Goal: Information Seeking & Learning: Understand process/instructions

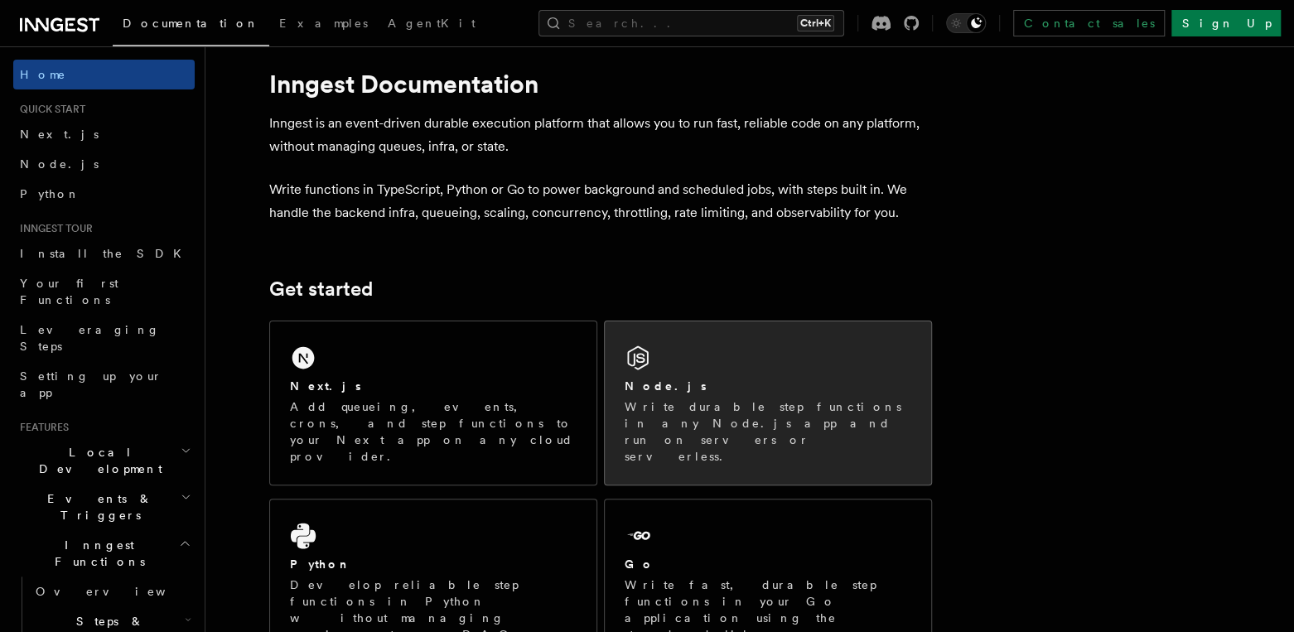
scroll to position [112, 0]
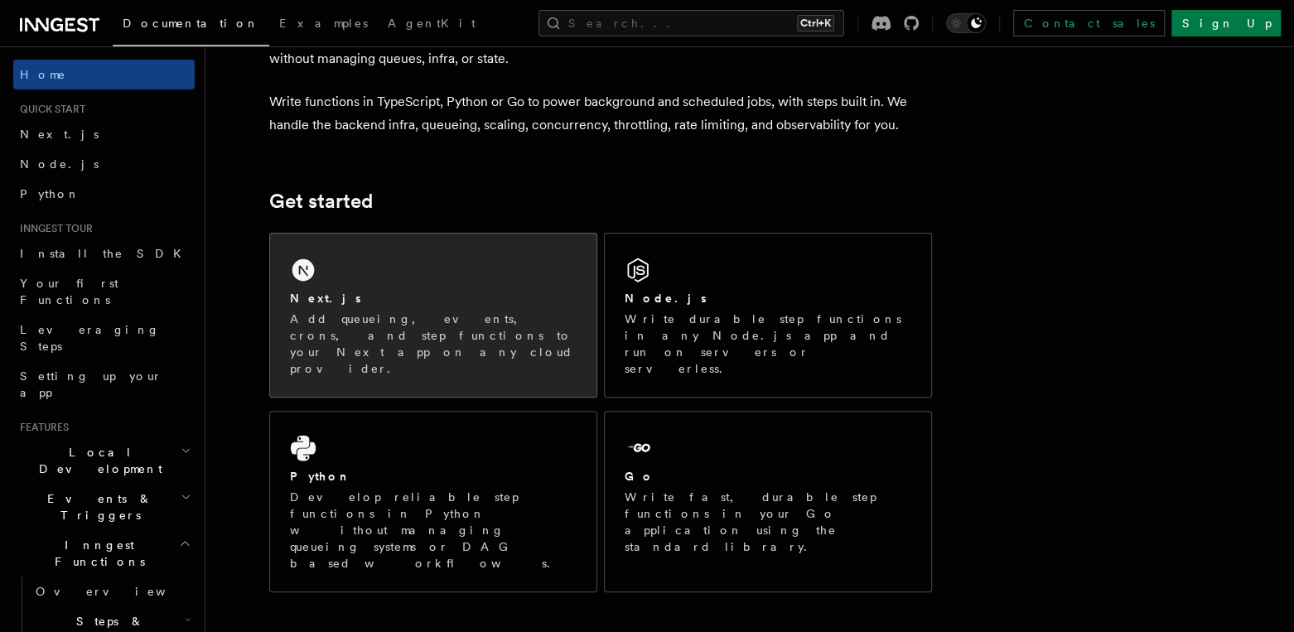
click at [396, 313] on p "Add queueing, events, crons, and step functions to your Next app on any cloud p…" at bounding box center [433, 344] width 287 height 66
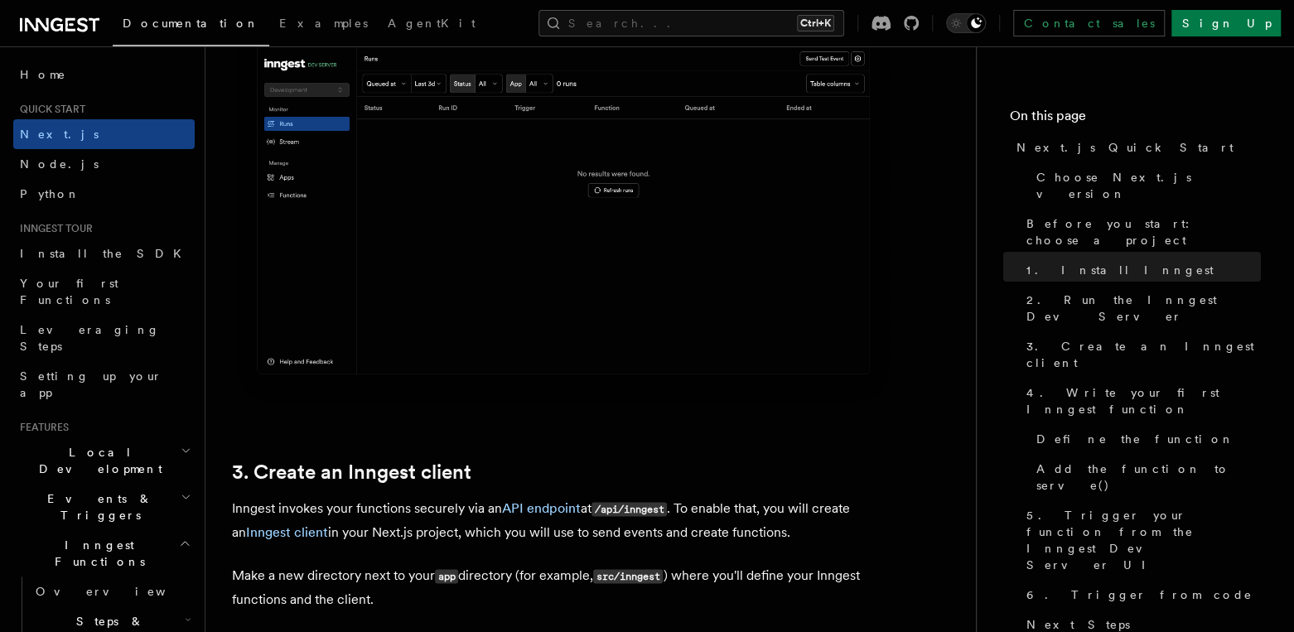
scroll to position [1657, 0]
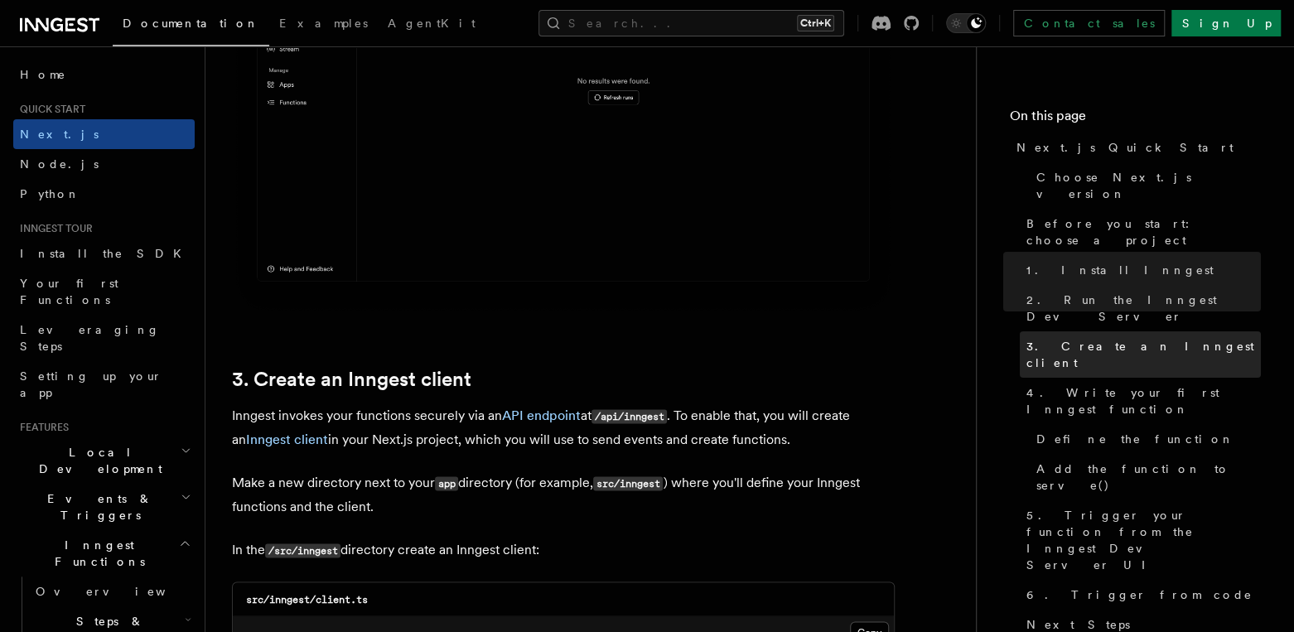
click at [1067, 338] on span "3. Create an Inngest client" at bounding box center [1144, 354] width 235 height 33
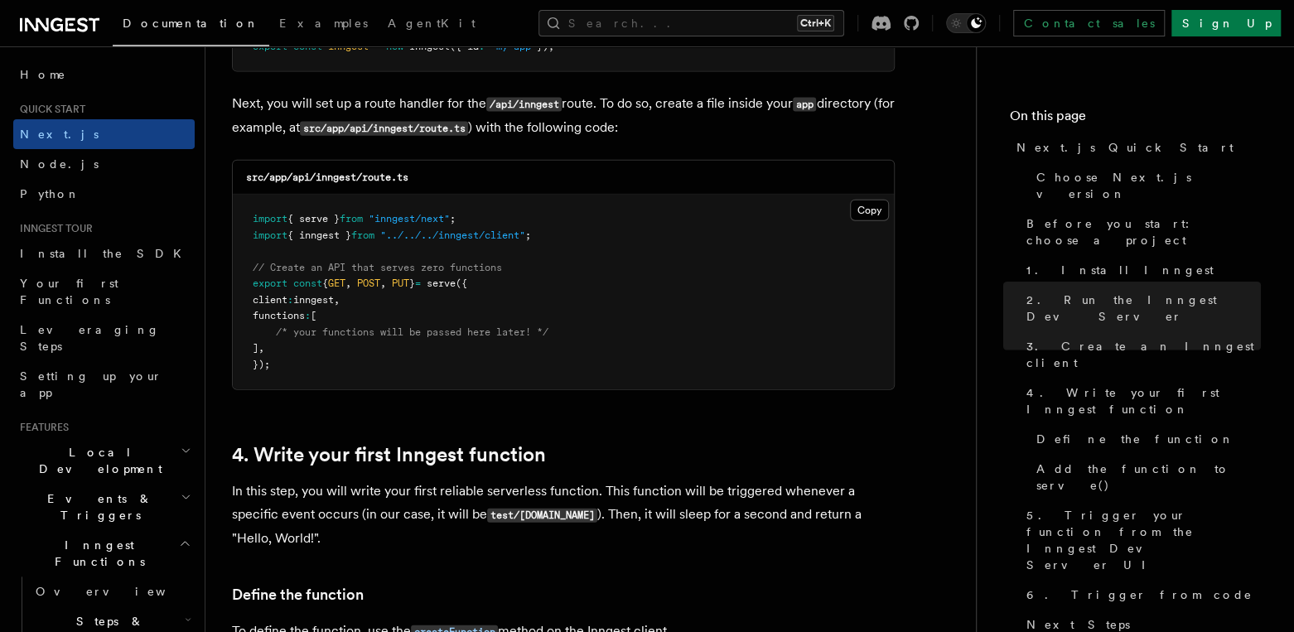
scroll to position [2341, 0]
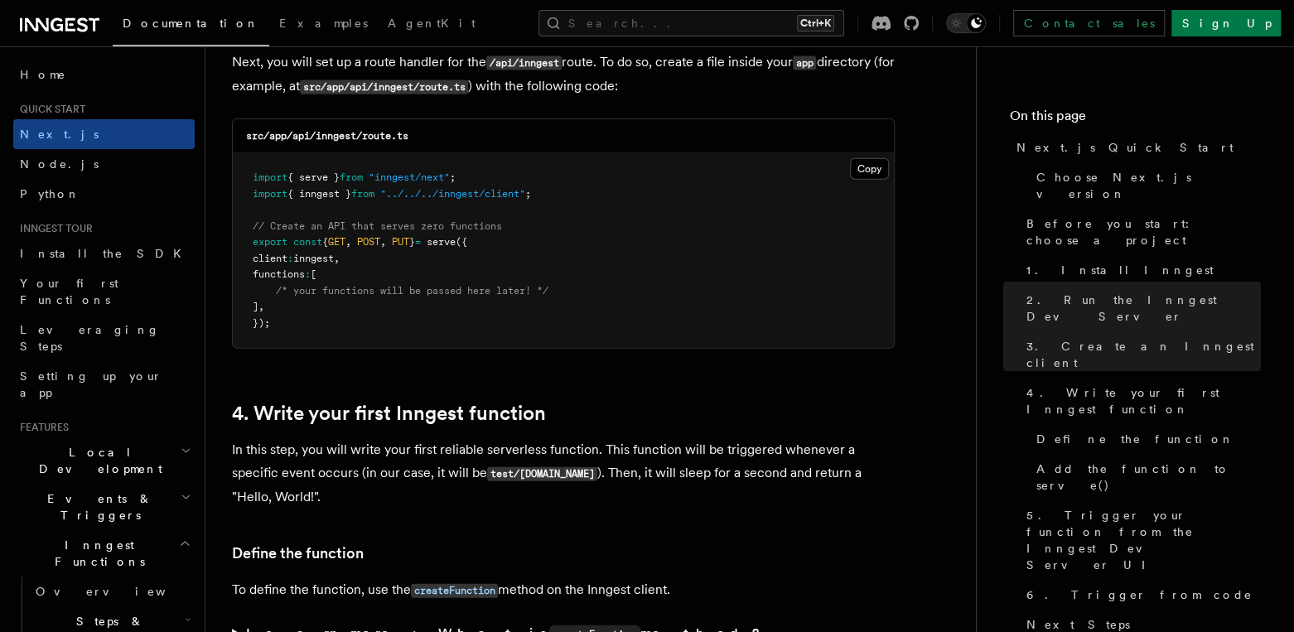
click at [346, 278] on pre "import { serve } from "inngest/next" ; import { inngest } from "../../../innges…" at bounding box center [563, 250] width 661 height 195
click at [513, 306] on pre "import { serve } from "inngest/next" ; import { inngest } from "../../../innges…" at bounding box center [563, 250] width 661 height 195
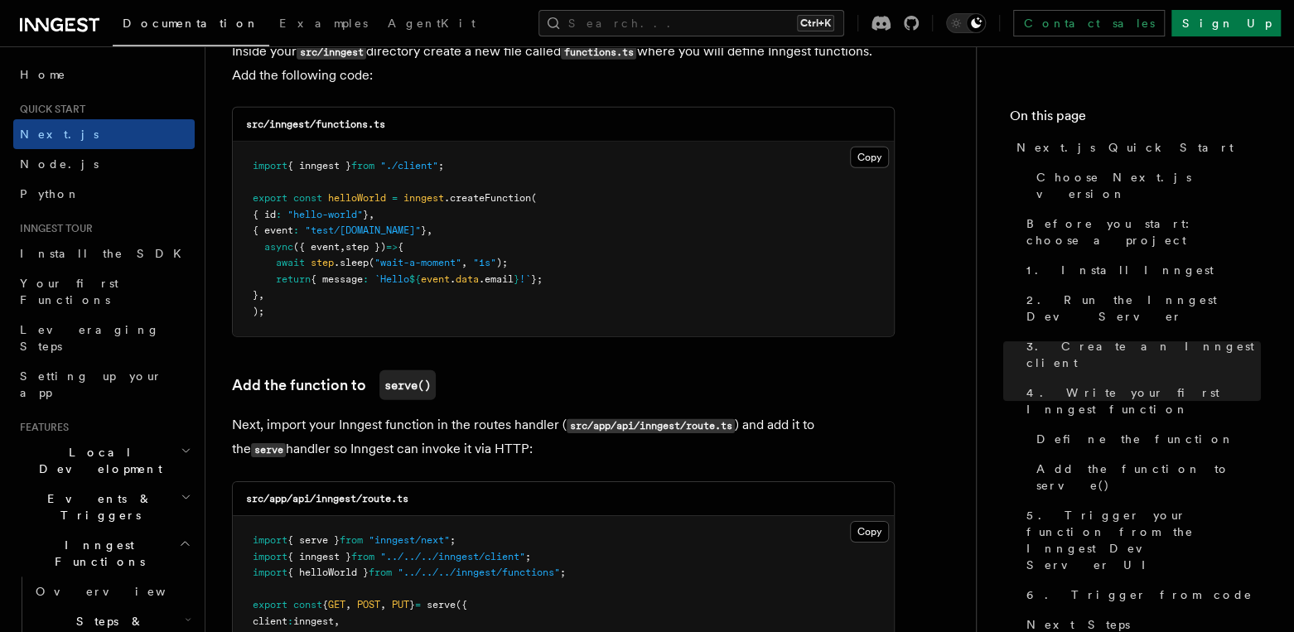
scroll to position [2971, 0]
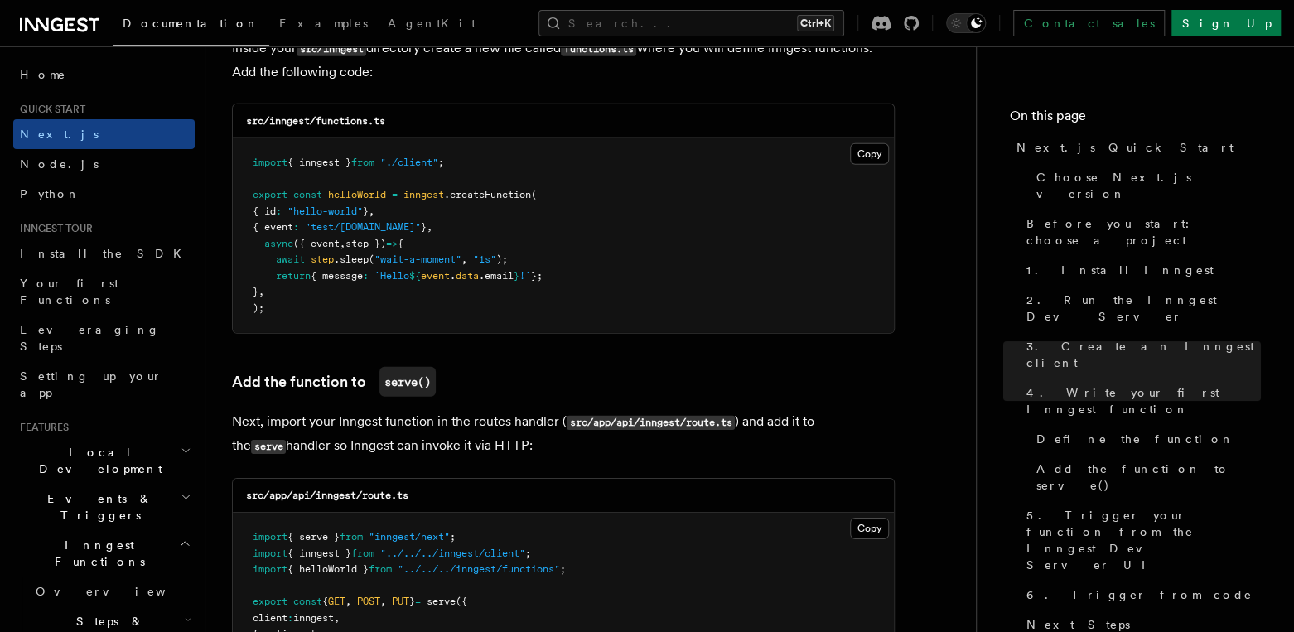
drag, startPoint x: 581, startPoint y: 254, endPoint x: 264, endPoint y: 255, distance: 317.4
click at [264, 255] on pre "import { inngest } from "./client" ; export const helloWorld = inngest .createF…" at bounding box center [563, 235] width 661 height 195
click at [407, 288] on pre "import { inngest } from "./client" ; export const helloWorld = inngest .createF…" at bounding box center [563, 235] width 661 height 195
click at [421, 262] on pre "import { inngest } from "./client" ; export const helloWorld = inngest .createF…" at bounding box center [563, 235] width 661 height 195
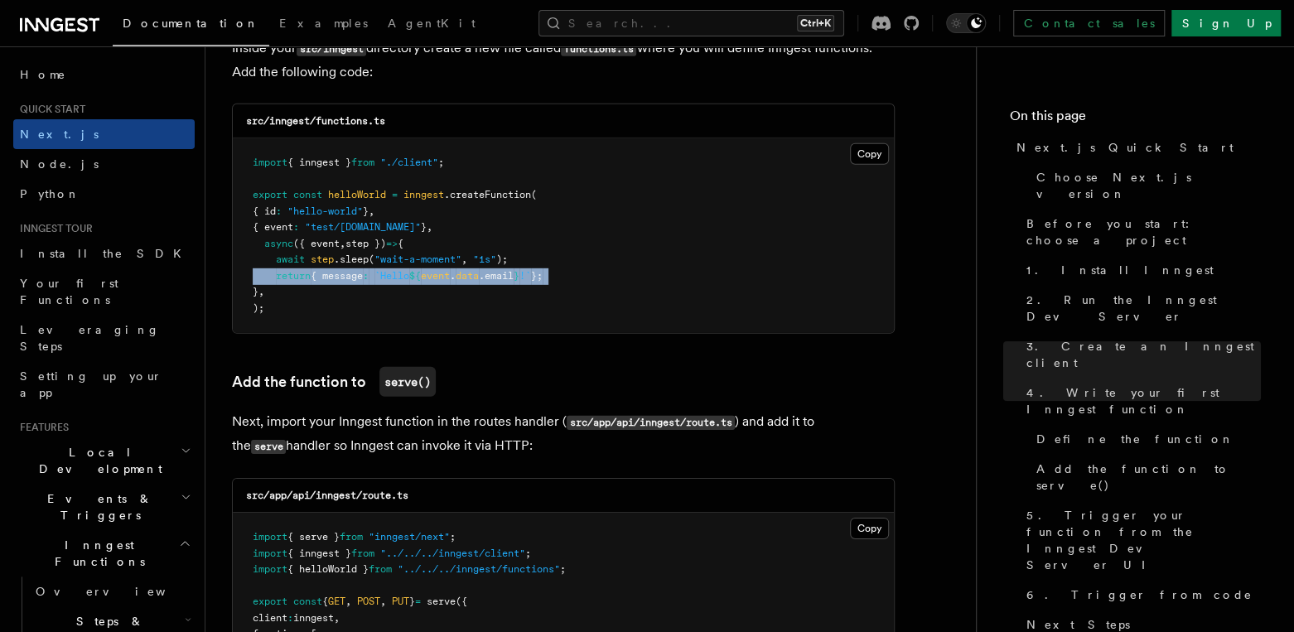
click at [421, 262] on pre "import { inngest } from "./client" ; export const helloWorld = inngest .createF…" at bounding box center [563, 235] width 661 height 195
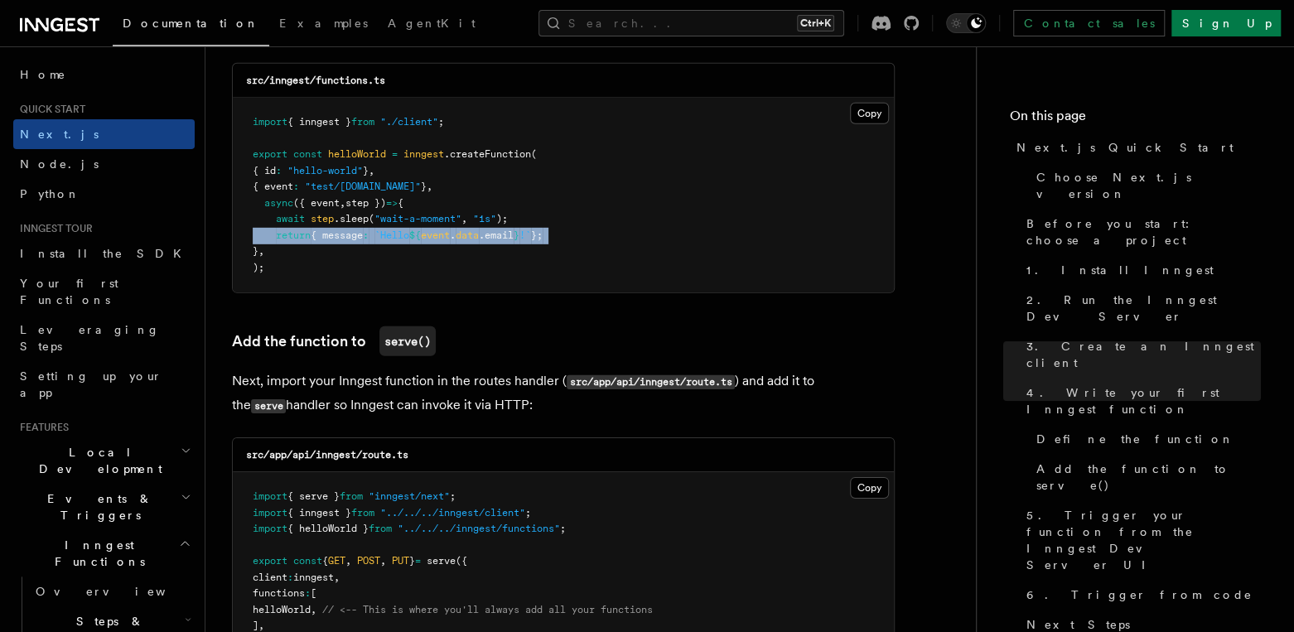
scroll to position [3170, 0]
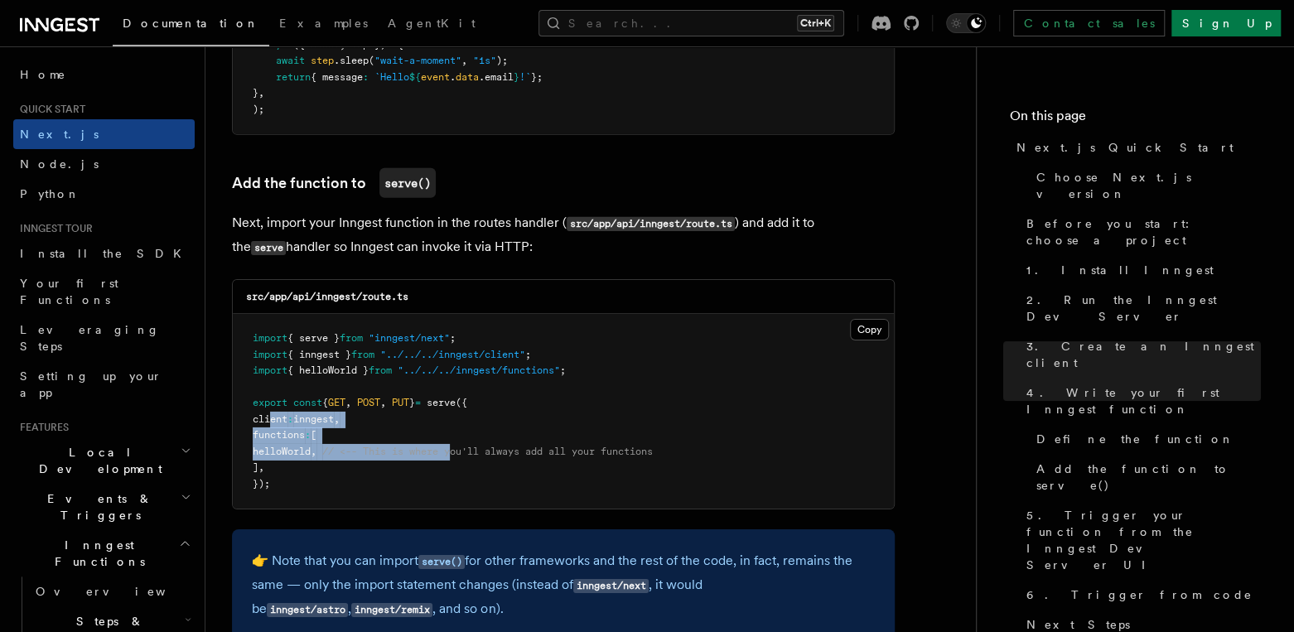
drag, startPoint x: 476, startPoint y: 425, endPoint x: 273, endPoint y: 406, distance: 203.1
click at [273, 406] on pre "import { serve } from "inngest/next" ; import { inngest } from "../../../innges…" at bounding box center [563, 411] width 661 height 195
click at [274, 406] on pre "import { serve } from "inngest/next" ; import { inngest } from "../../../innges…" at bounding box center [563, 411] width 661 height 195
